Goal: Entertainment & Leisure: Consume media (video, audio)

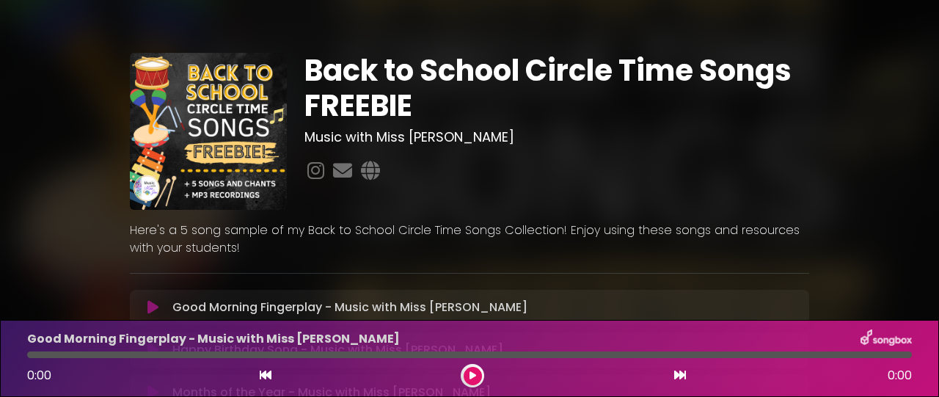
click at [476, 368] on button at bounding box center [473, 376] width 18 height 18
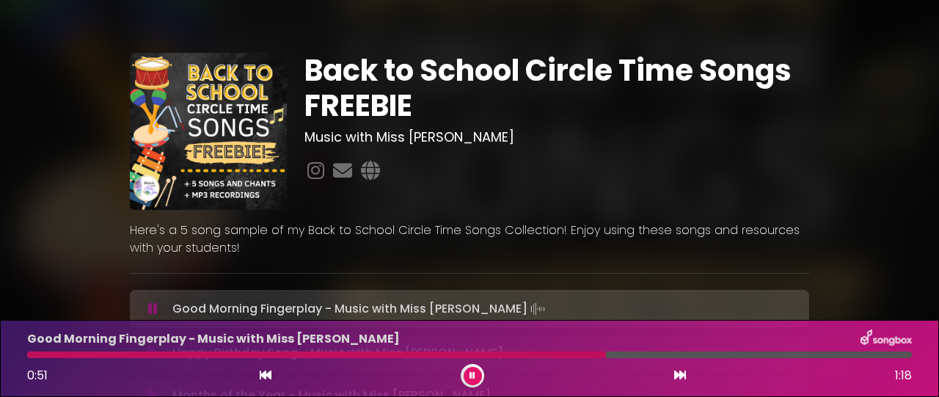
click at [481, 373] on div at bounding box center [472, 375] width 23 height 23
click at [468, 368] on button at bounding box center [473, 376] width 18 height 18
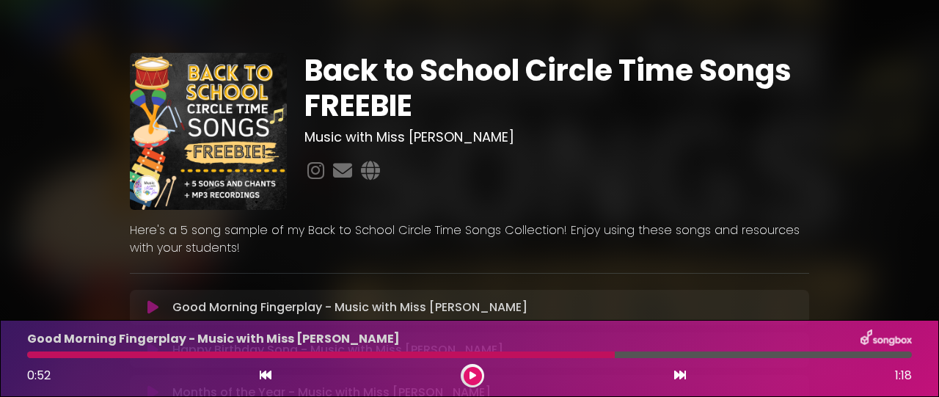
click at [263, 370] on icon at bounding box center [266, 375] width 12 height 12
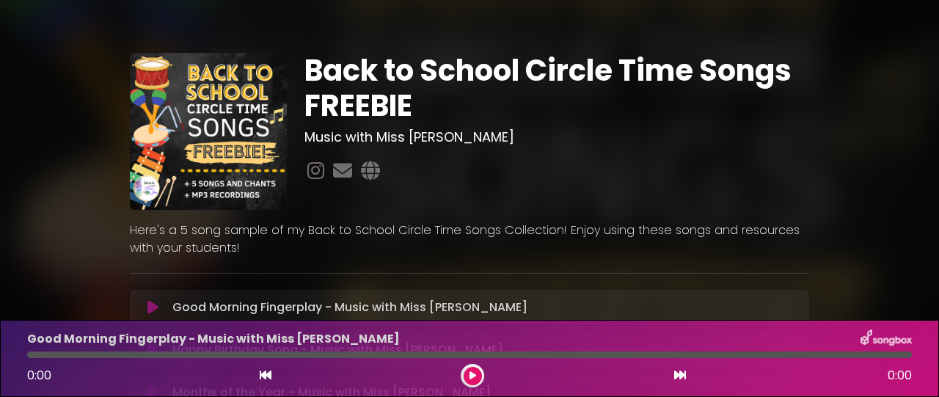
click at [287, 299] on p "Good Morning Fingerplay - Music with Miss [PERSON_NAME] Loading Track..." at bounding box center [349, 308] width 355 height 18
click at [158, 301] on button at bounding box center [153, 307] width 28 height 15
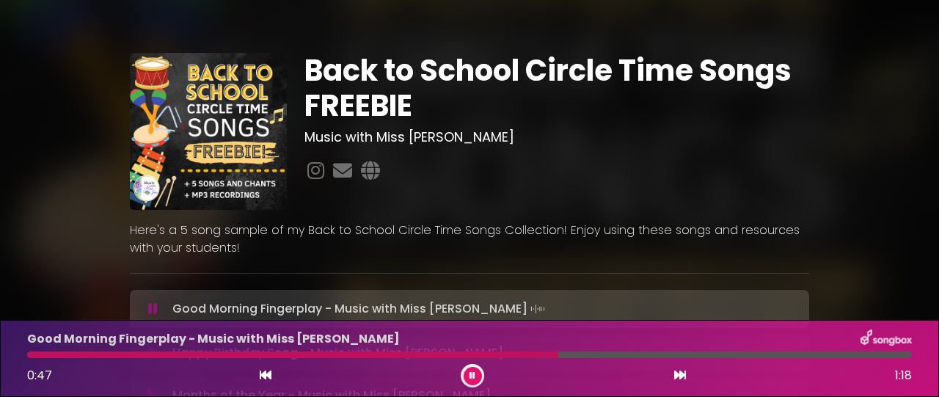
click at [459, 356] on div at bounding box center [292, 354] width 531 height 7
click at [478, 376] on button at bounding box center [473, 376] width 18 height 18
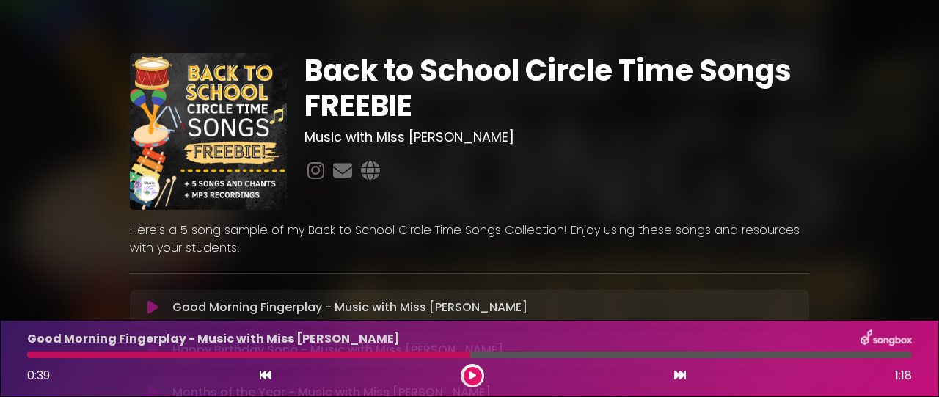
click at [938, 335] on div "Good Morning Fingerplay - Music with Miss Jen 0:39 1:18" at bounding box center [469, 358] width 939 height 77
